Goal: Task Accomplishment & Management: Complete application form

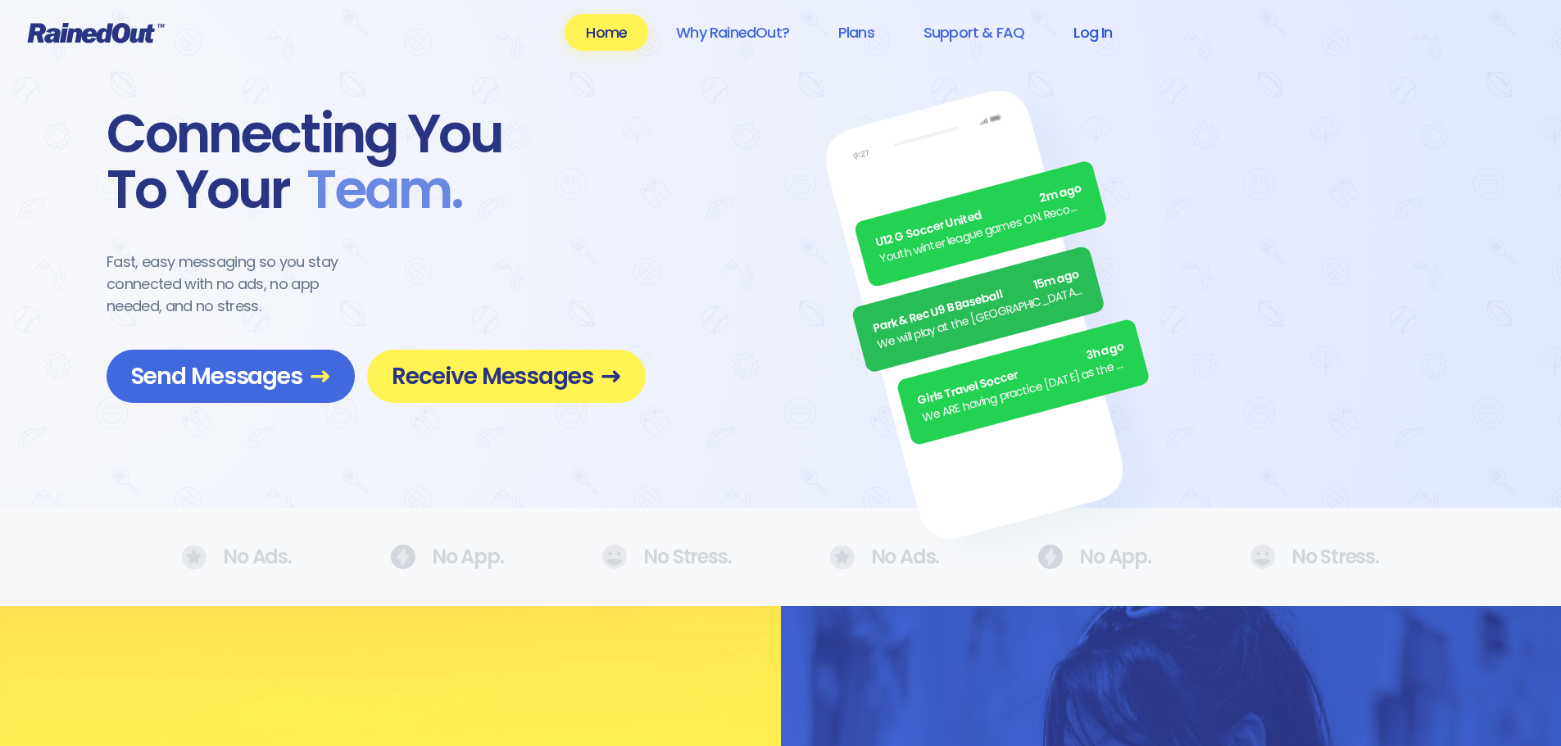
click at [1106, 34] on link "Log In" at bounding box center [1092, 32] width 81 height 37
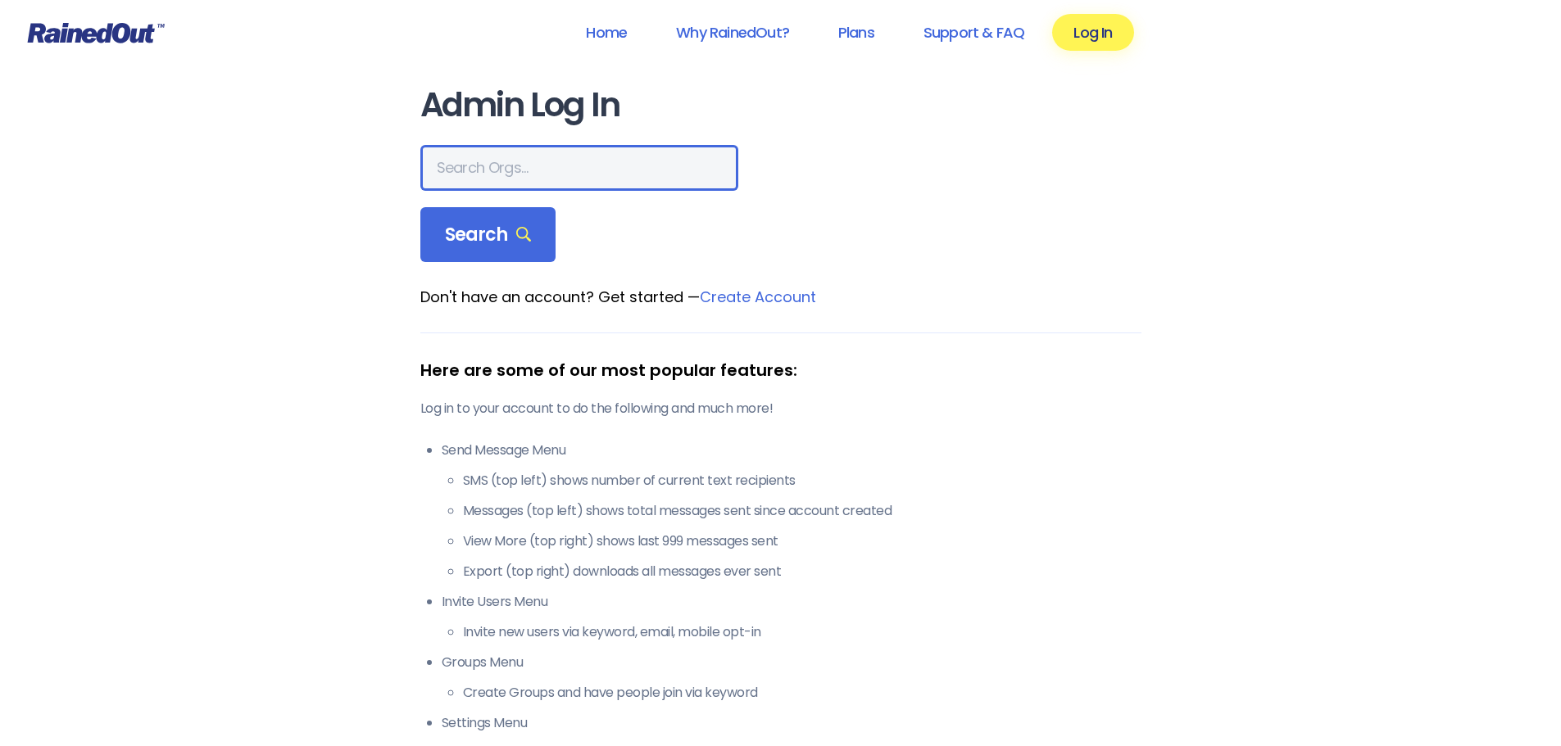
click at [549, 170] on input "text" at bounding box center [579, 168] width 318 height 46
type input "Mount Pleasant Rec"
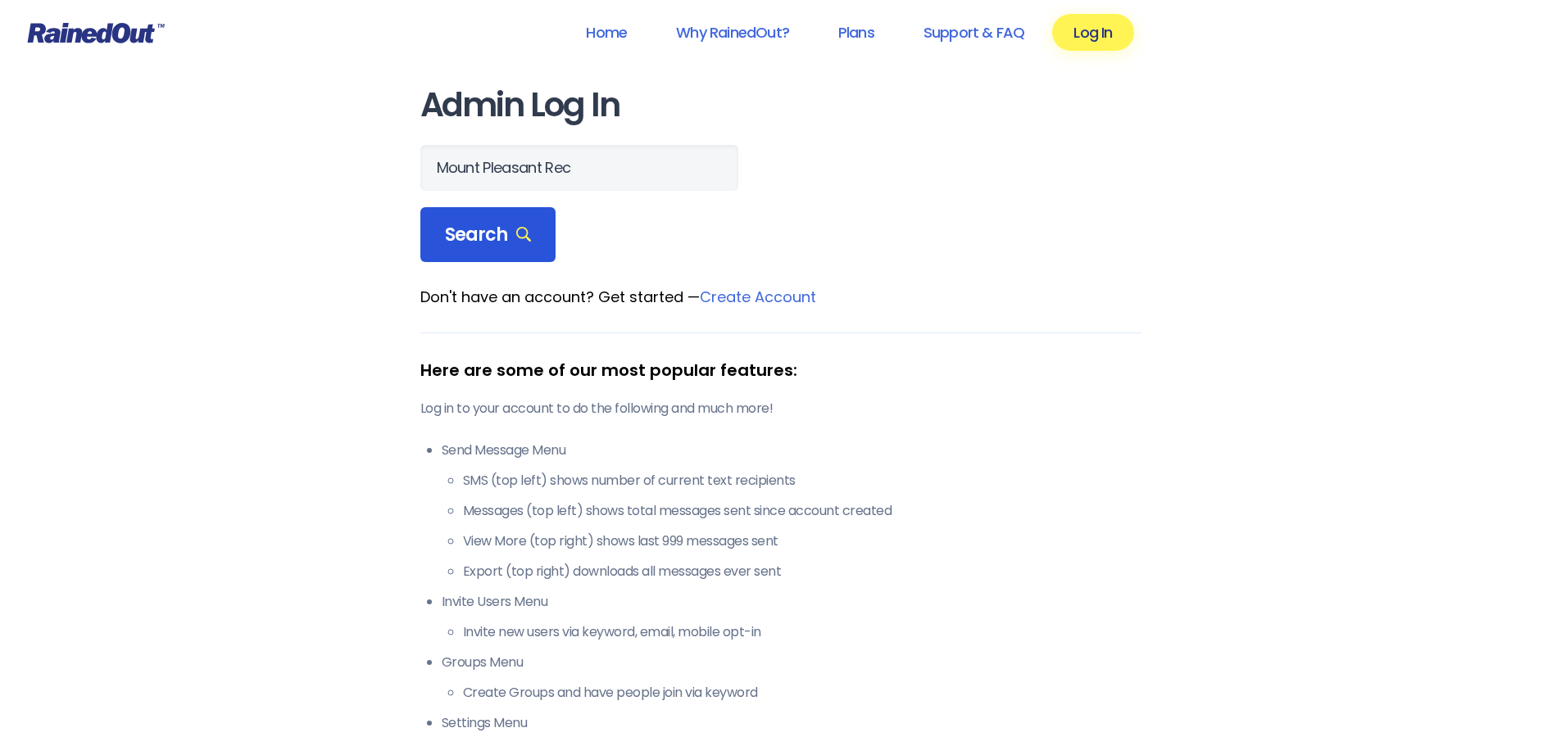
click at [519, 238] on icon at bounding box center [524, 235] width 16 height 16
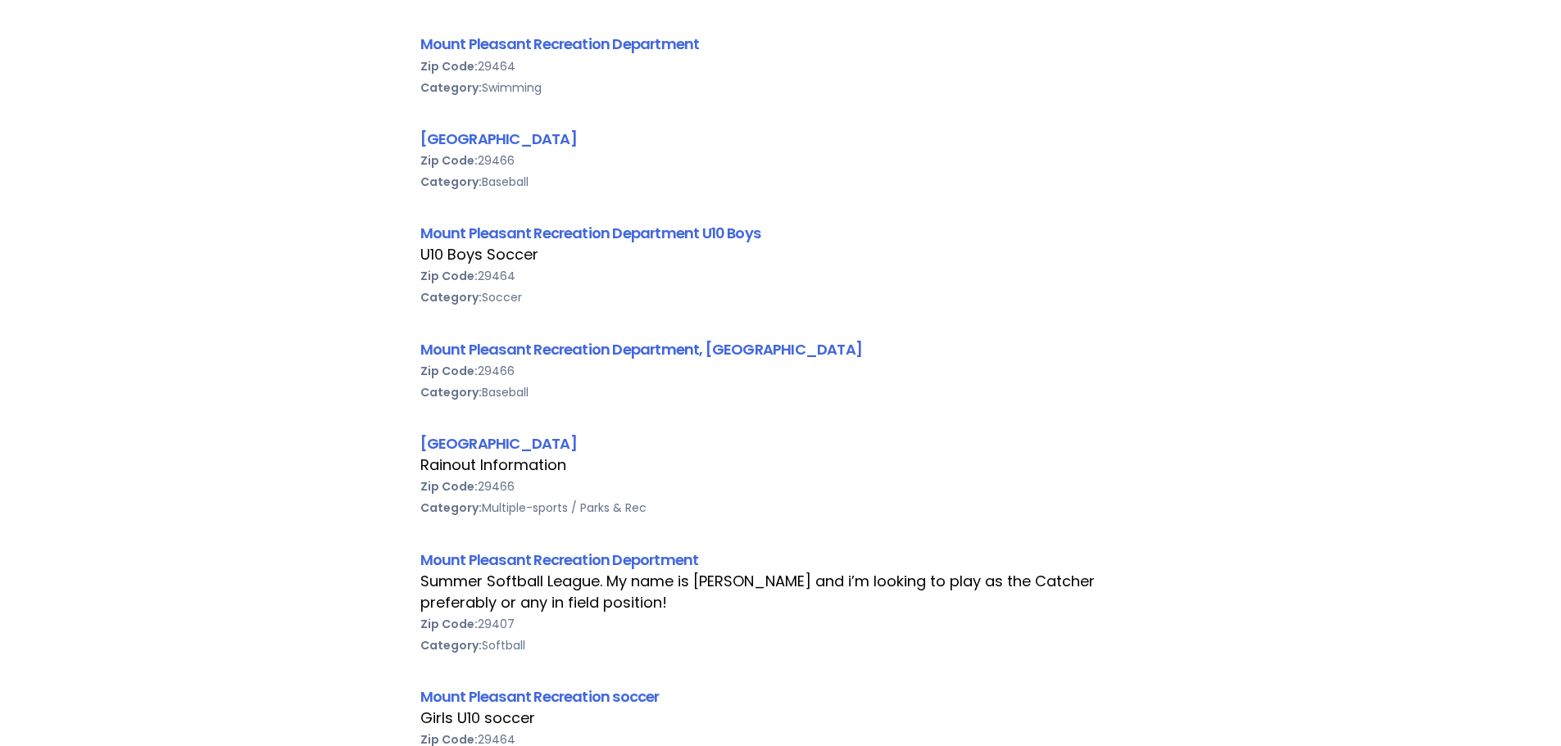
scroll to position [1366, 0]
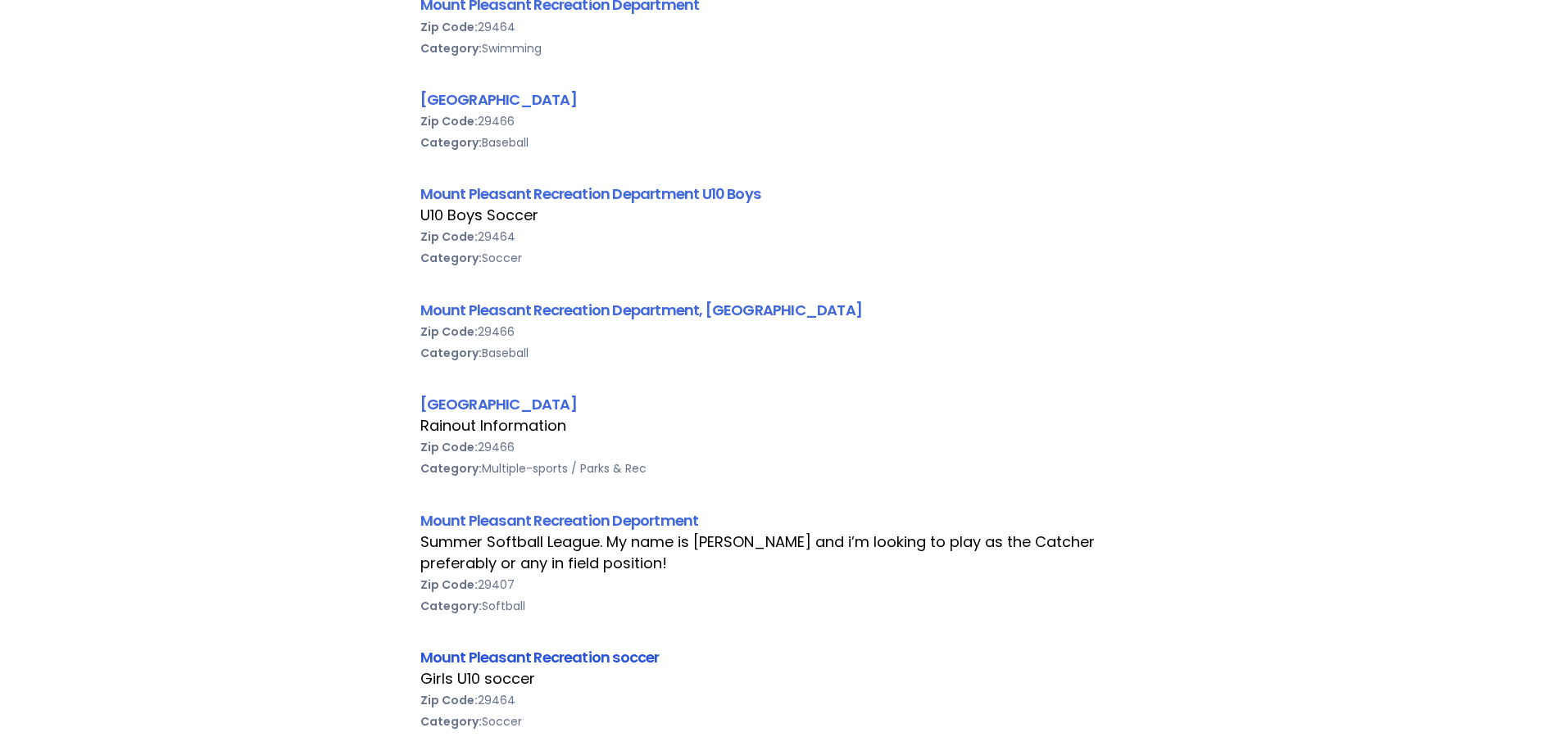
click at [486, 652] on link "Mount Pleasant Recreation soccer" at bounding box center [539, 657] width 239 height 20
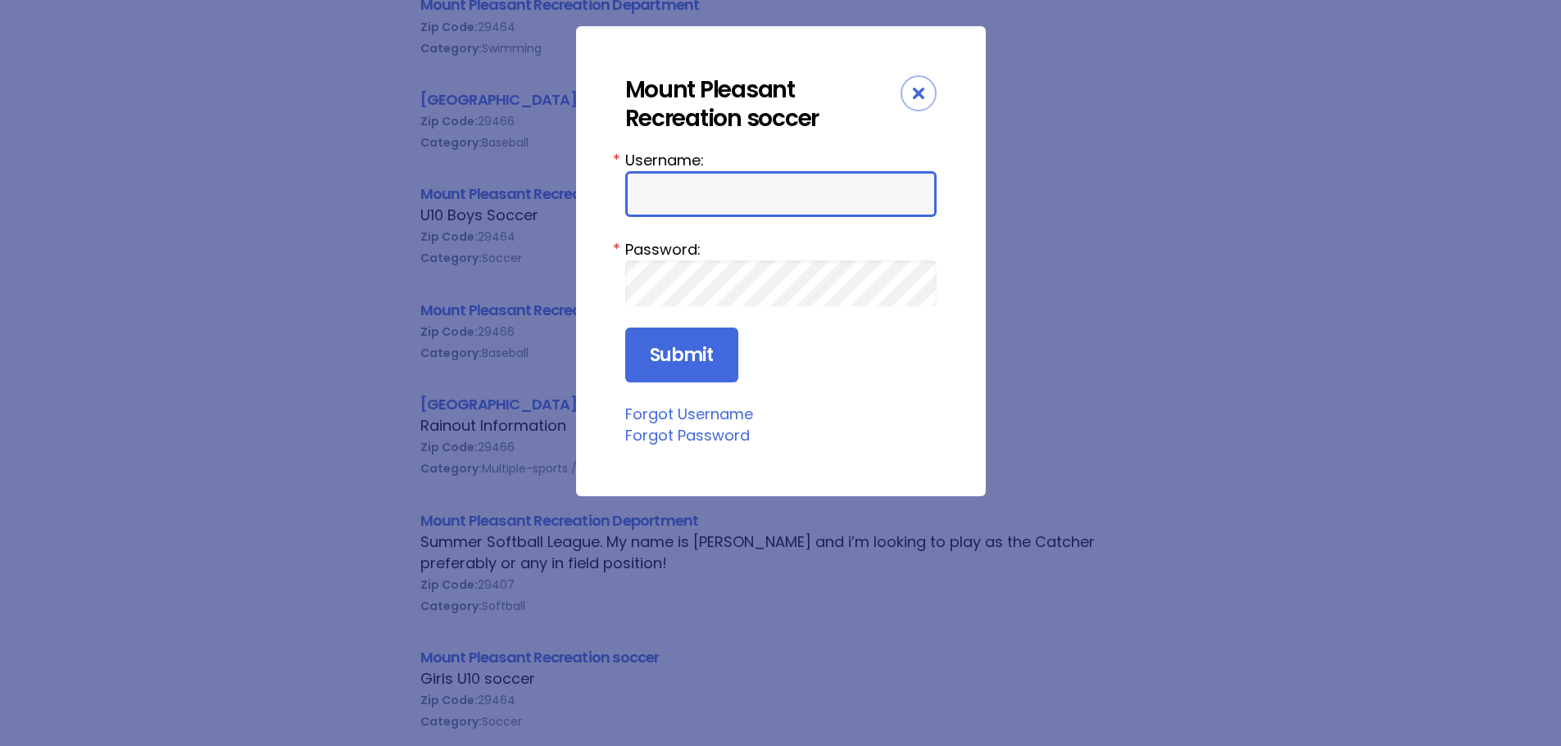
click at [695, 199] on input "Username:" at bounding box center [780, 194] width 311 height 46
type input "mannyman111"
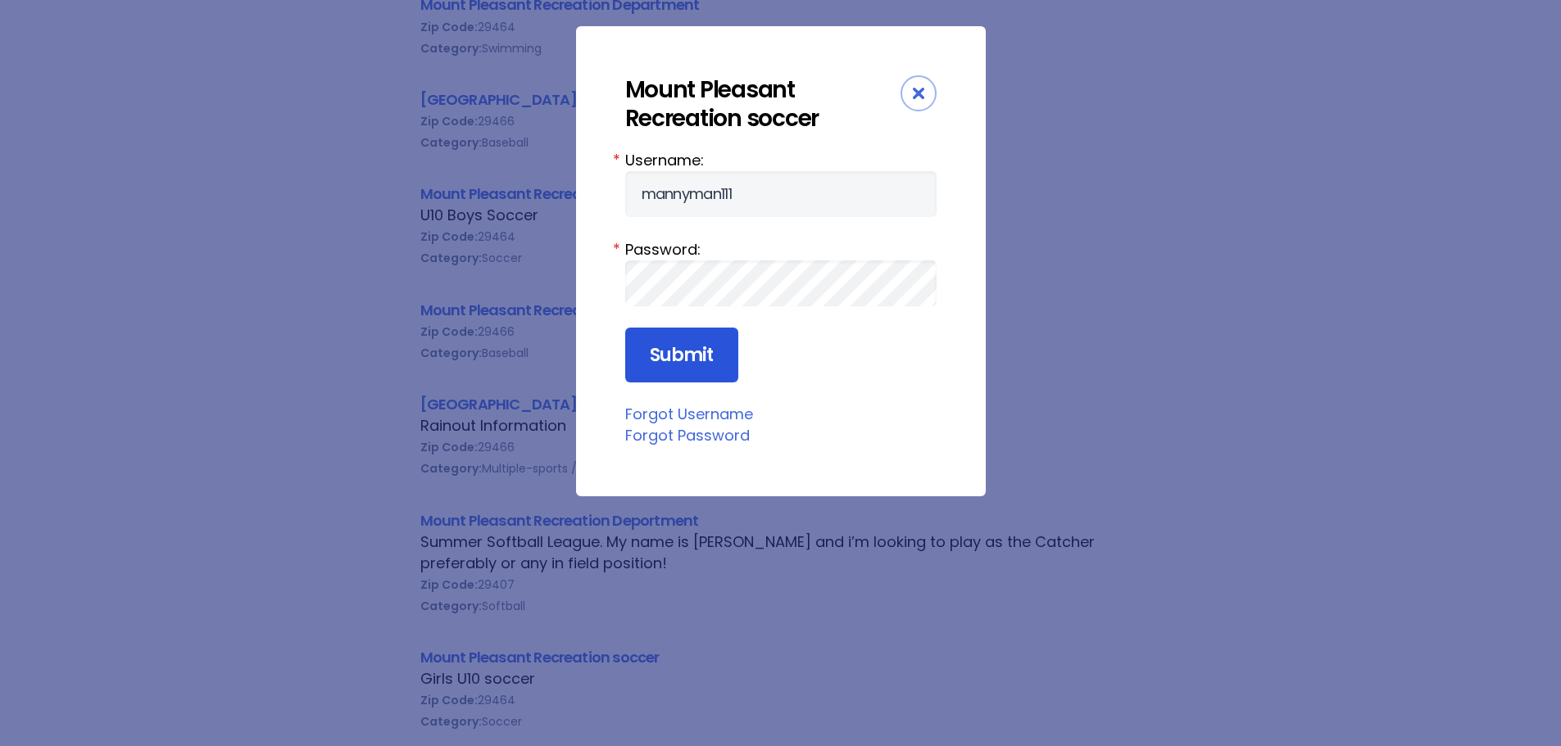
click at [679, 340] on input "Submit" at bounding box center [681, 356] width 113 height 56
